Goal: Communication & Community: Participate in discussion

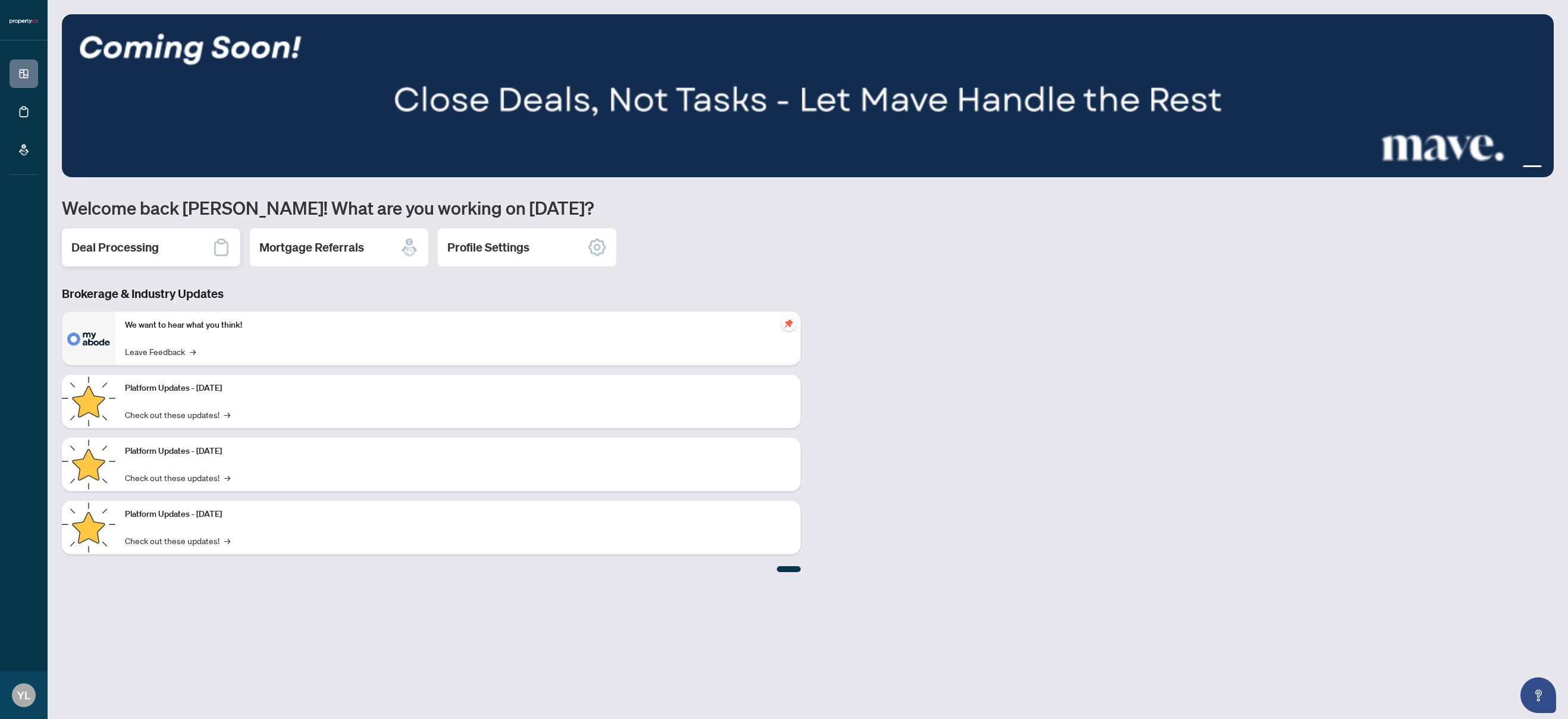
click at [200, 250] on div "Deal Processing" at bounding box center [150, 247] width 178 height 38
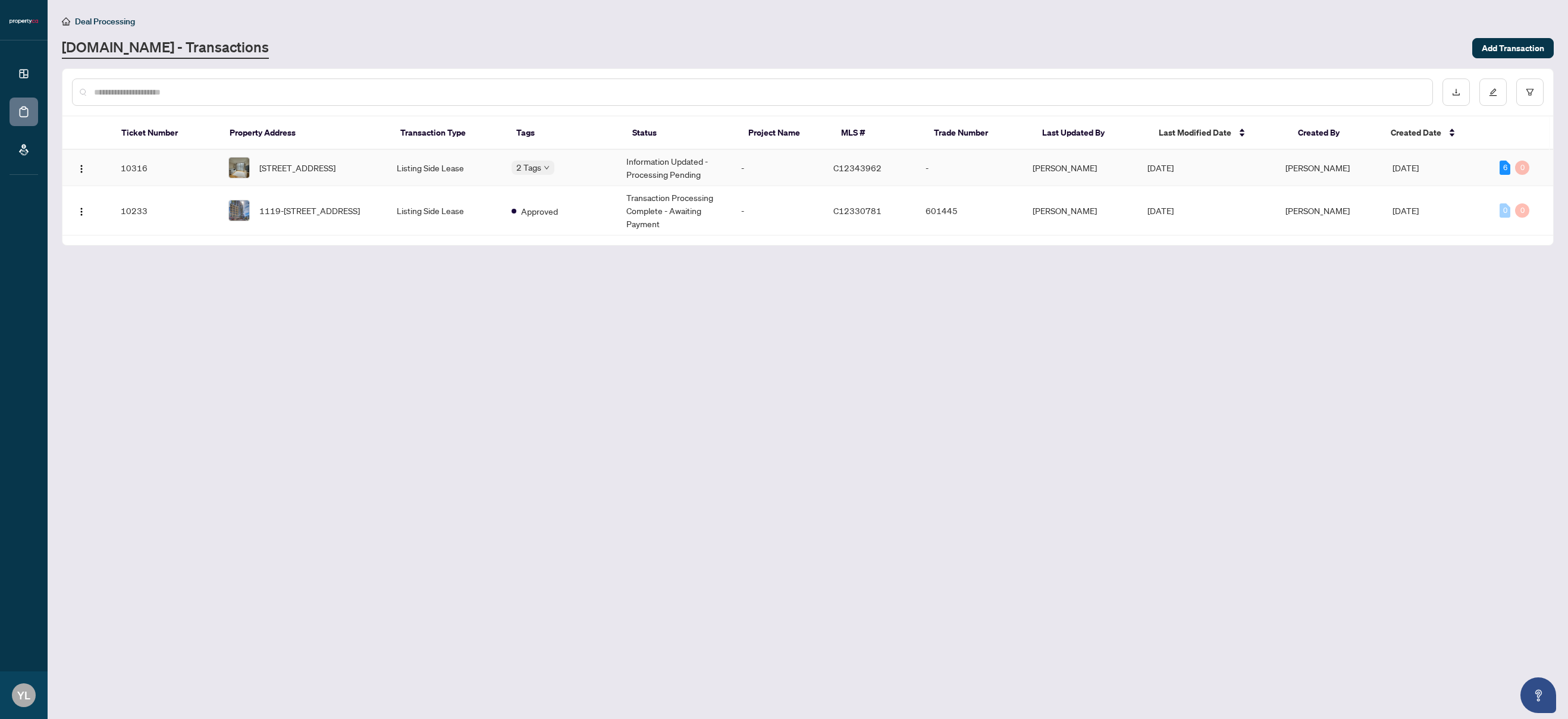
click at [840, 167] on td "C12343962" at bounding box center [870, 168] width 92 height 37
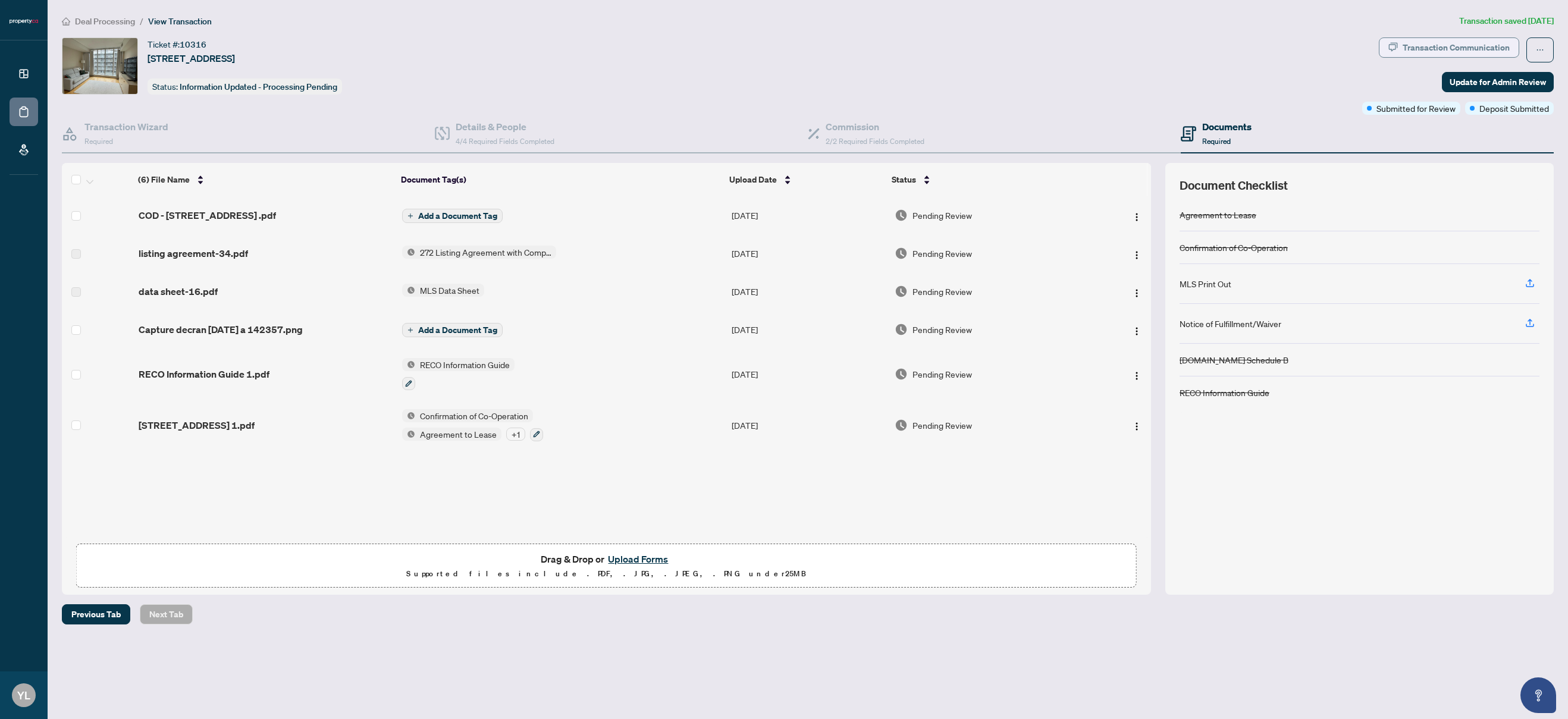
click at [1430, 45] on div "Transaction Communication" at bounding box center [1456, 47] width 107 height 19
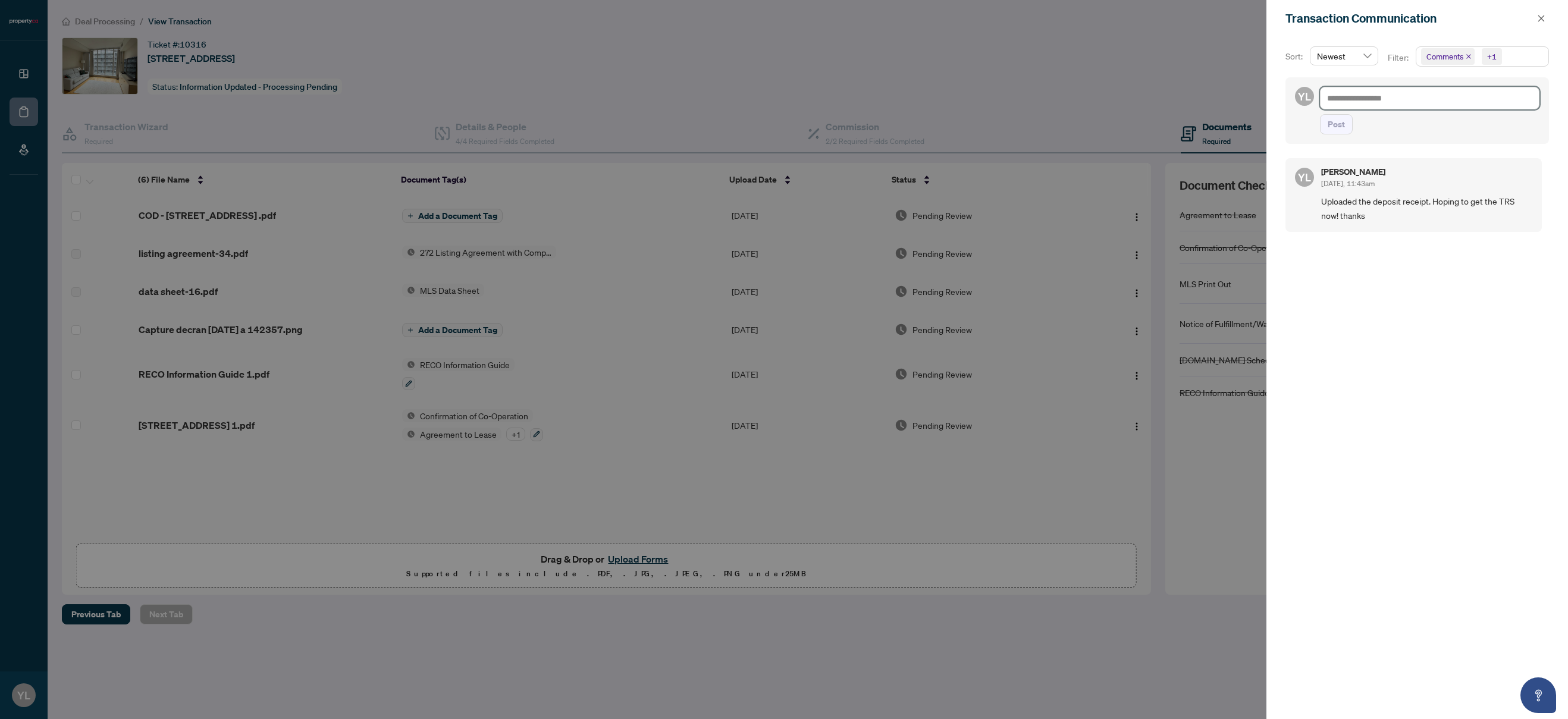
click at [1406, 94] on textarea at bounding box center [1430, 98] width 220 height 23
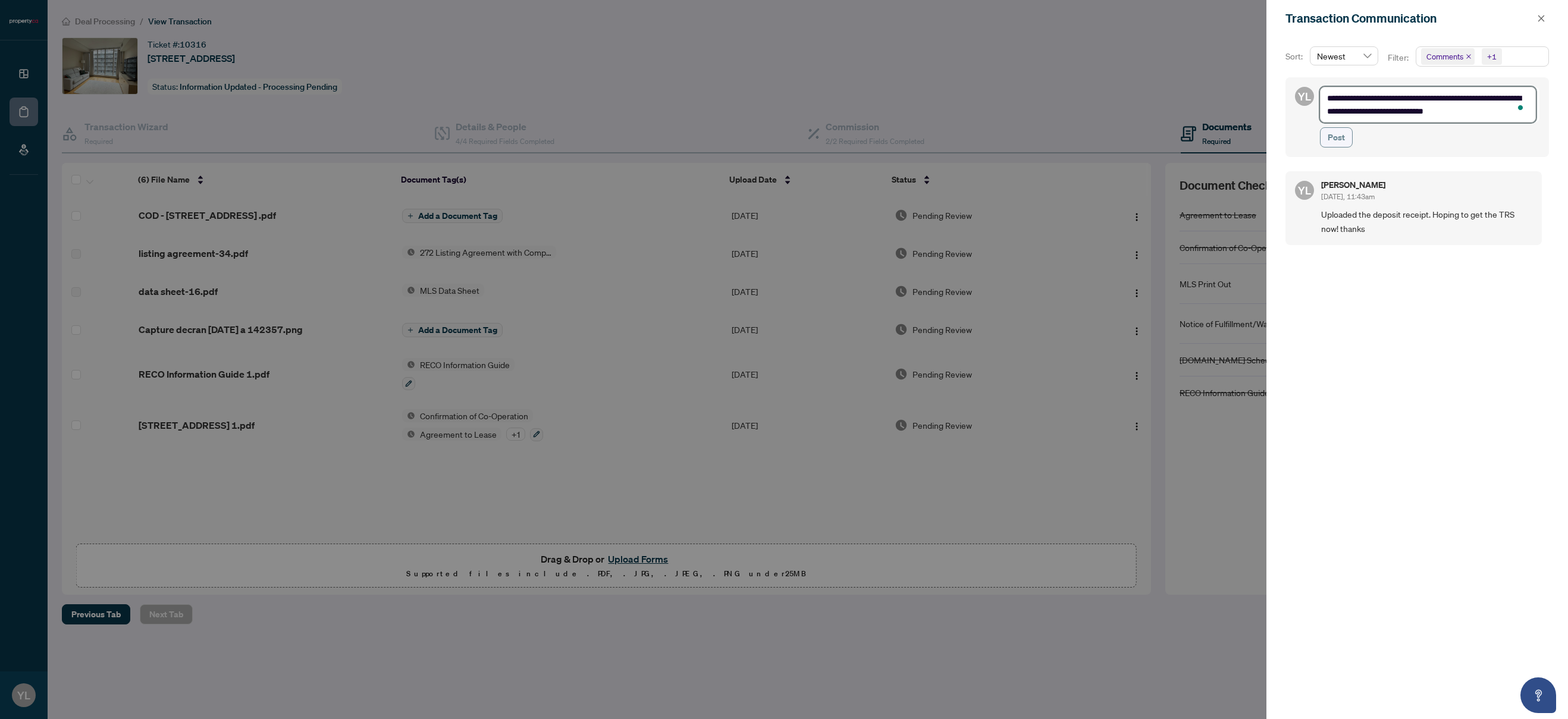
type textarea "**********"
click at [1340, 134] on span "Post" at bounding box center [1336, 137] width 17 height 19
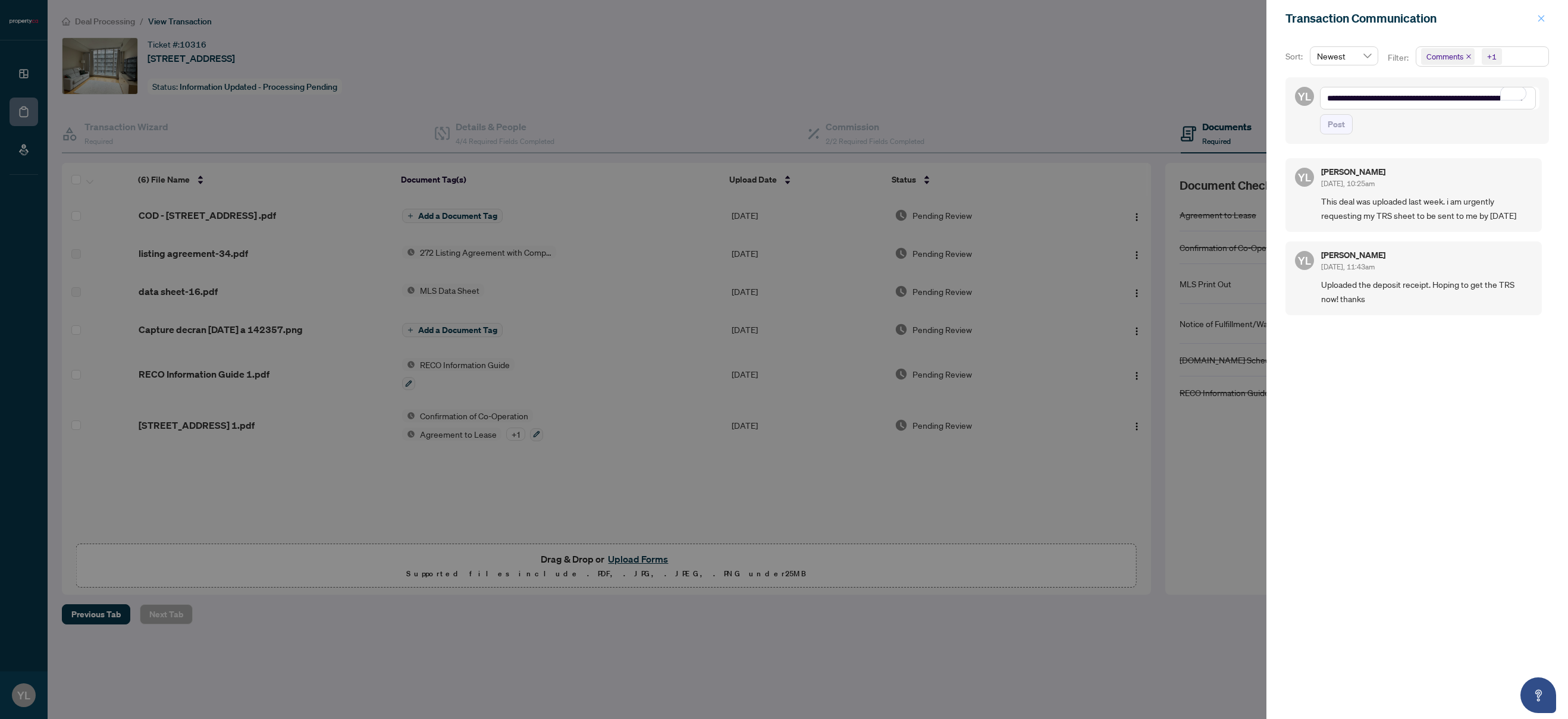
click at [1534, 17] on button "button" at bounding box center [1541, 18] width 16 height 14
